Goal: Task Accomplishment & Management: Use online tool/utility

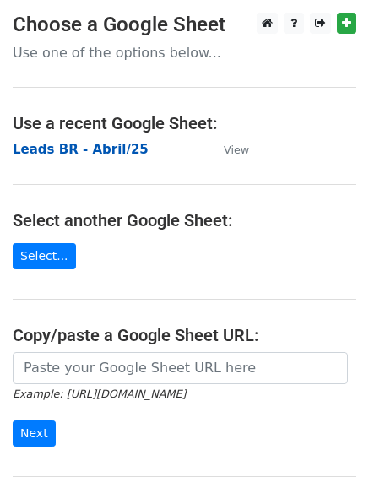
click at [113, 150] on strong "Leads BR - Abril/25" at bounding box center [81, 149] width 136 height 15
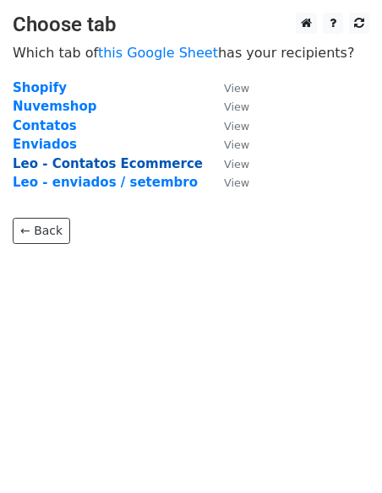
click at [156, 164] on strong "Leo - Contatos Ecommerce" at bounding box center [108, 163] width 190 height 15
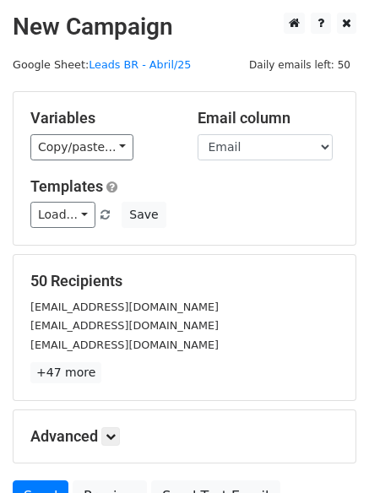
scroll to position [163, 0]
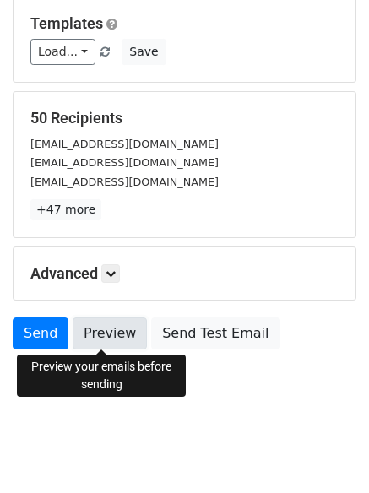
click at [113, 328] on link "Preview" at bounding box center [110, 333] width 74 height 32
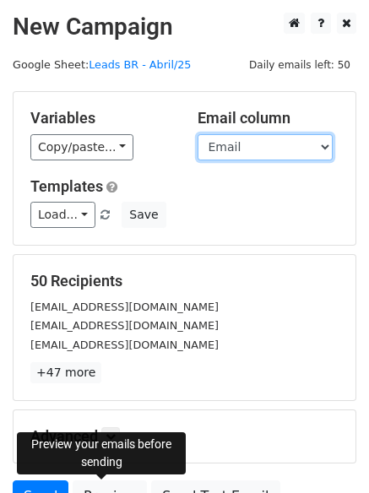
click at [285, 152] on select "Loja Email Nome Cargo Linkedin Contato Linkedin" at bounding box center [265, 147] width 135 height 26
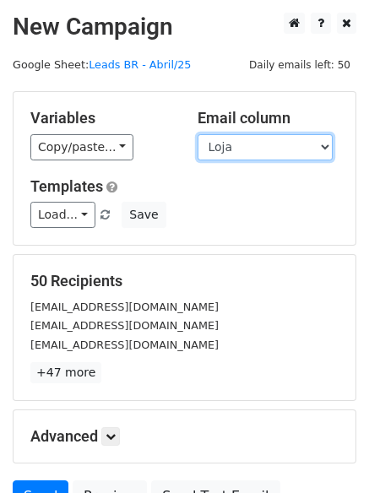
click at [198, 134] on select "Loja Email Nome Cargo Linkedin Contato Linkedin" at bounding box center [265, 147] width 135 height 26
click at [262, 149] on select "Loja Email Nome Cargo Linkedin Contato Linkedin" at bounding box center [265, 147] width 135 height 26
select select "Email"
click at [198, 134] on select "Loja Email Nome Cargo Linkedin Contato Linkedin" at bounding box center [265, 147] width 135 height 26
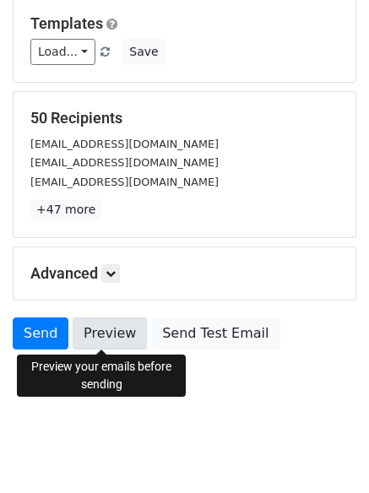
click at [104, 332] on link "Preview" at bounding box center [110, 333] width 74 height 32
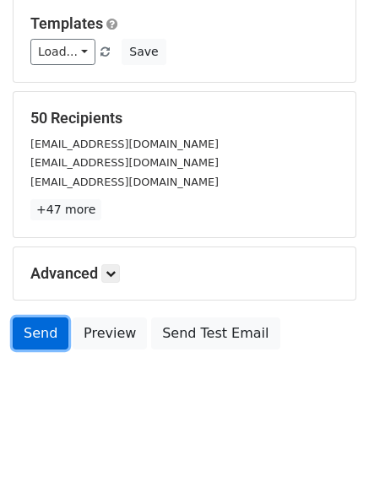
click at [35, 328] on link "Send" at bounding box center [41, 333] width 56 height 32
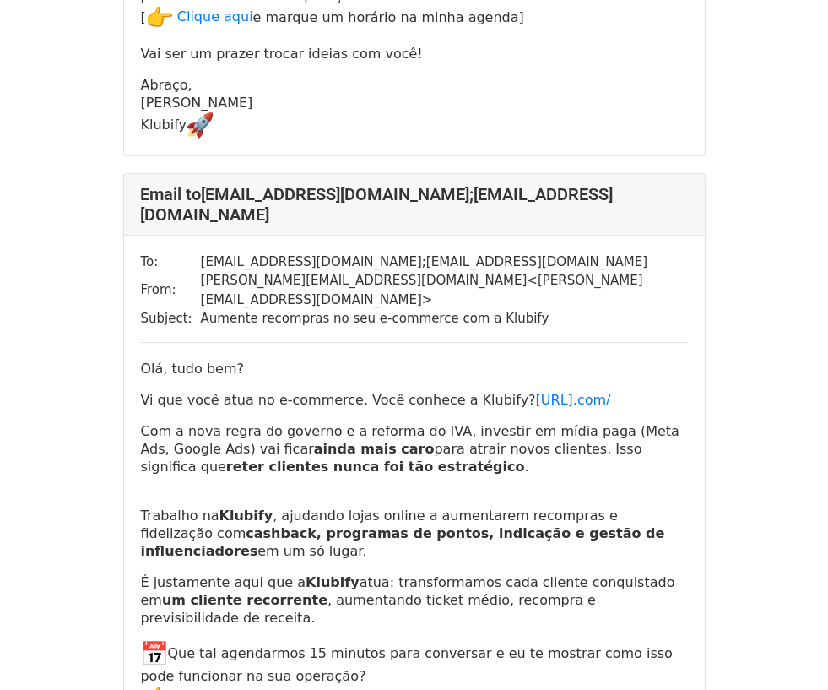
scroll to position [5172, 0]
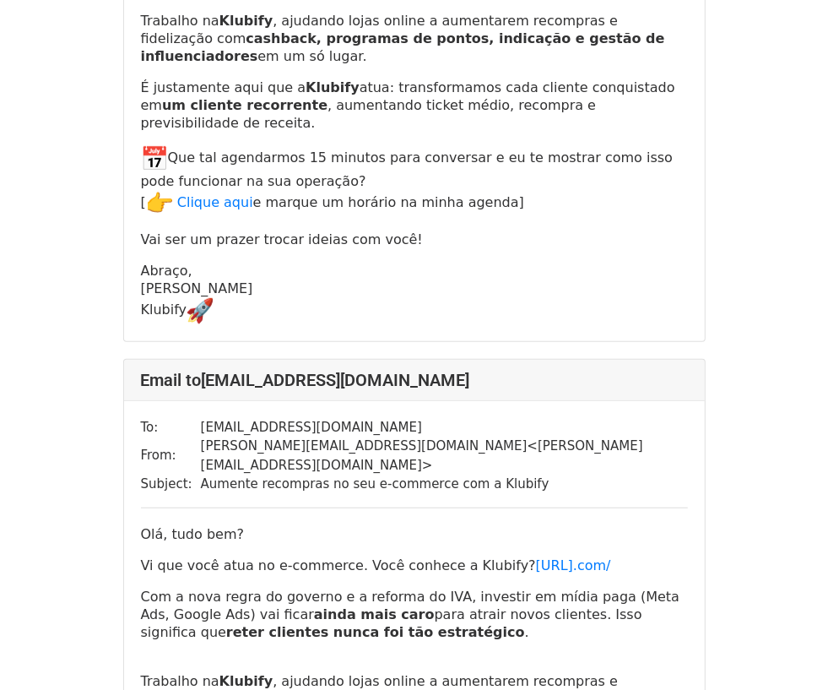
scroll to position [739, 0]
